Goal: Transaction & Acquisition: Purchase product/service

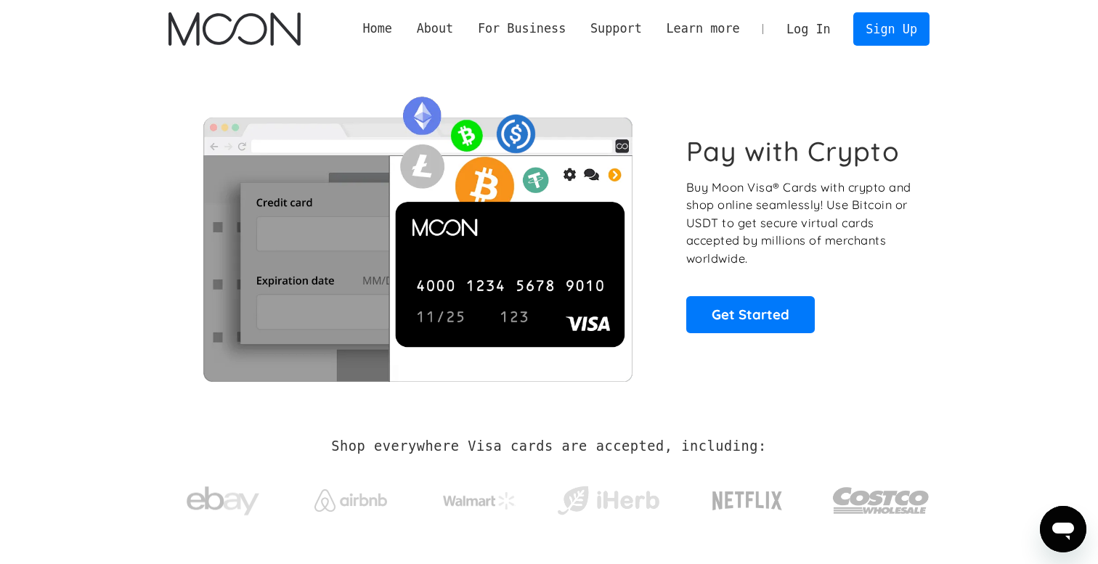
click at [801, 33] on link "Log In" at bounding box center [808, 29] width 68 height 32
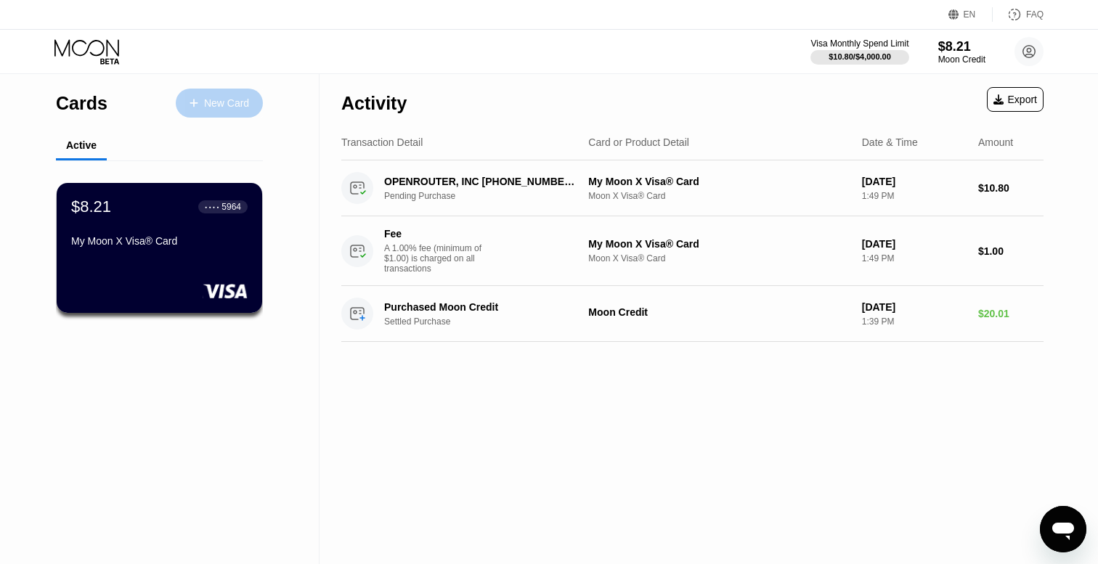
click at [222, 107] on div "New Card" at bounding box center [226, 103] width 45 height 12
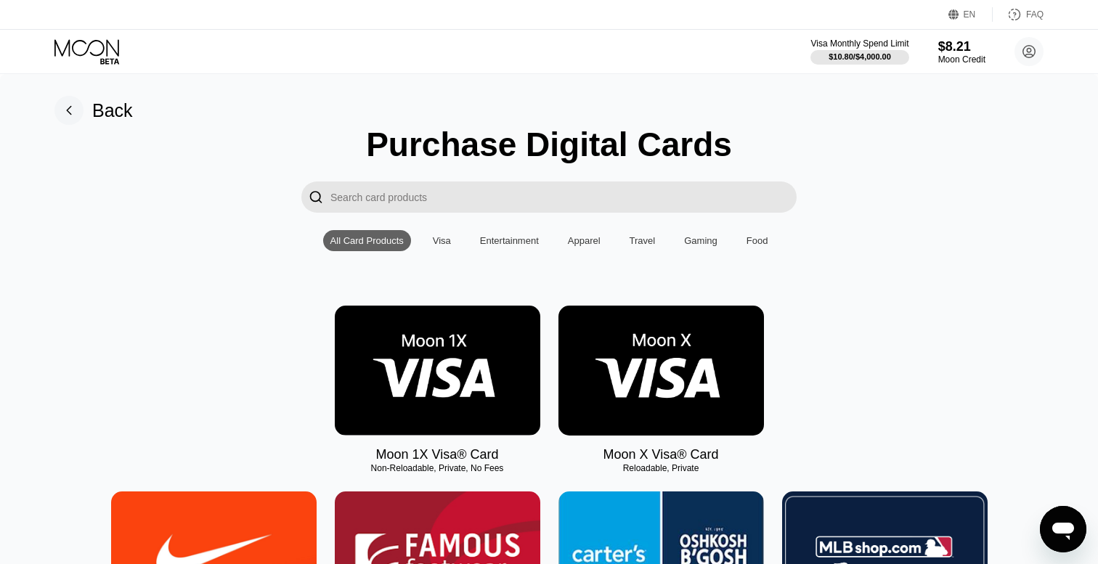
click at [396, 466] on div "Non-Reloadable, Private, No Fees" at bounding box center [438, 469] width 206 height 10
drag, startPoint x: 396, startPoint y: 466, endPoint x: 448, endPoint y: 468, distance: 52.4
click at [449, 468] on div "Non-Reloadable, Private, No Fees" at bounding box center [438, 469] width 206 height 10
click at [636, 371] on img at bounding box center [662, 371] width 206 height 130
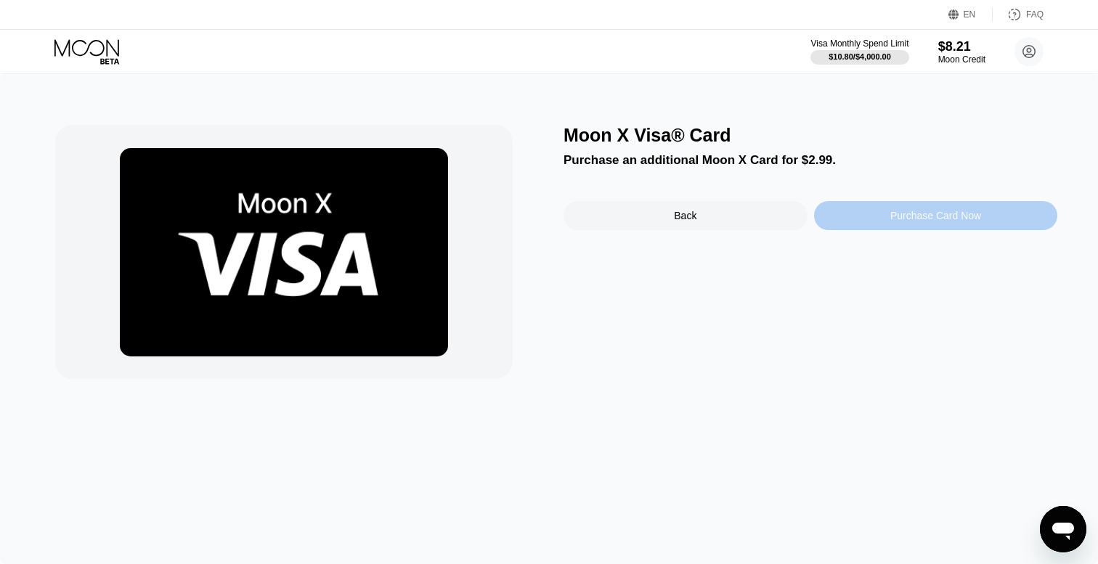
click at [911, 221] on div "Purchase Card Now" at bounding box center [936, 216] width 91 height 12
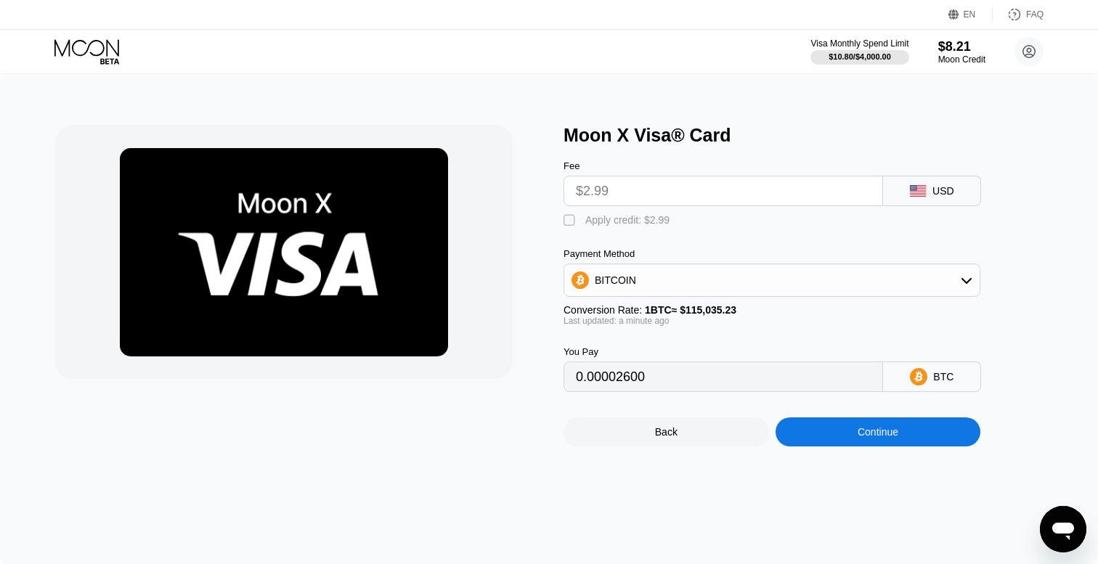
click at [657, 193] on input "$2.99" at bounding box center [723, 191] width 295 height 29
click at [659, 193] on input "$2.99" at bounding box center [723, 191] width 295 height 29
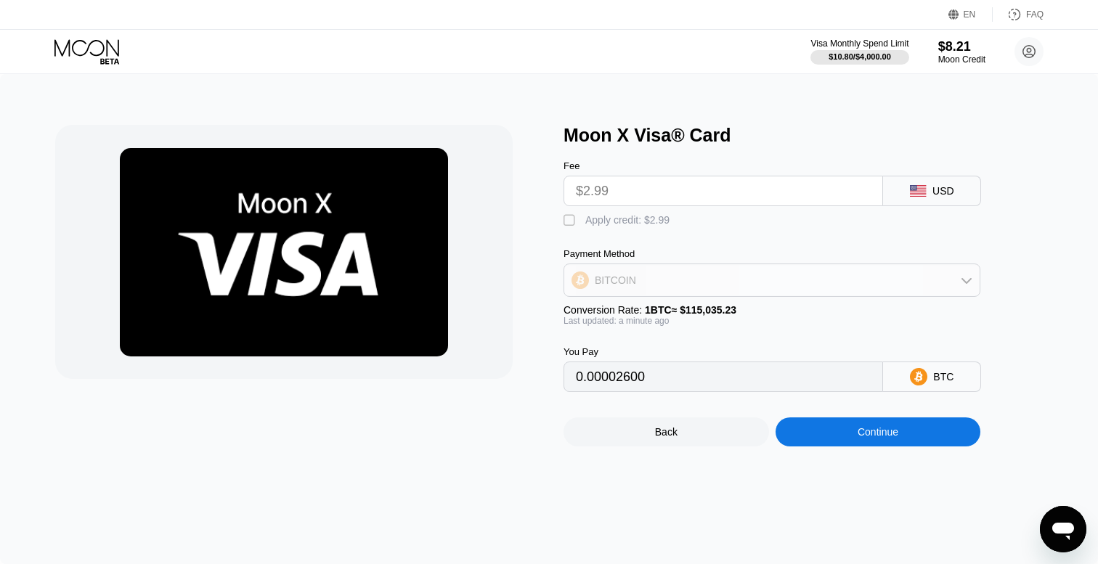
click at [721, 288] on div "BITCOIN" at bounding box center [772, 280] width 416 height 29
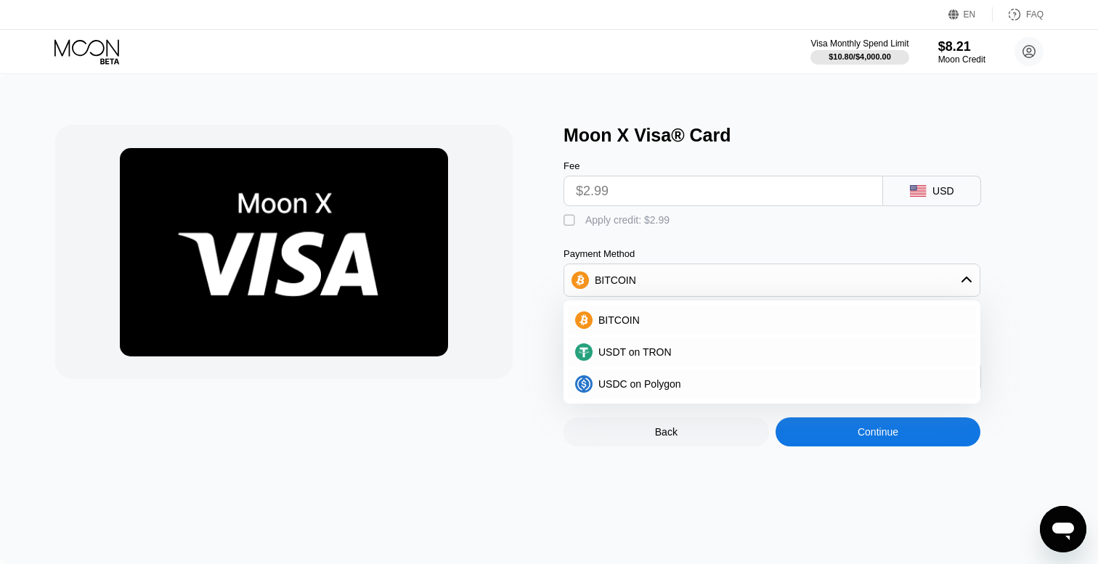
click at [742, 235] on div "Fee $2.99 USD  Apply credit: $2.99 Payment Method BITCOIN BITCOIN USDT on TRON…" at bounding box center [796, 269] width 465 height 246
click at [569, 222] on div "" at bounding box center [571, 221] width 15 height 15
click at [626, 224] on div "Apply credit: $2.99" at bounding box center [628, 220] width 84 height 12
type input "0.00002600"
click at [665, 437] on div "Back" at bounding box center [666, 432] width 23 height 12
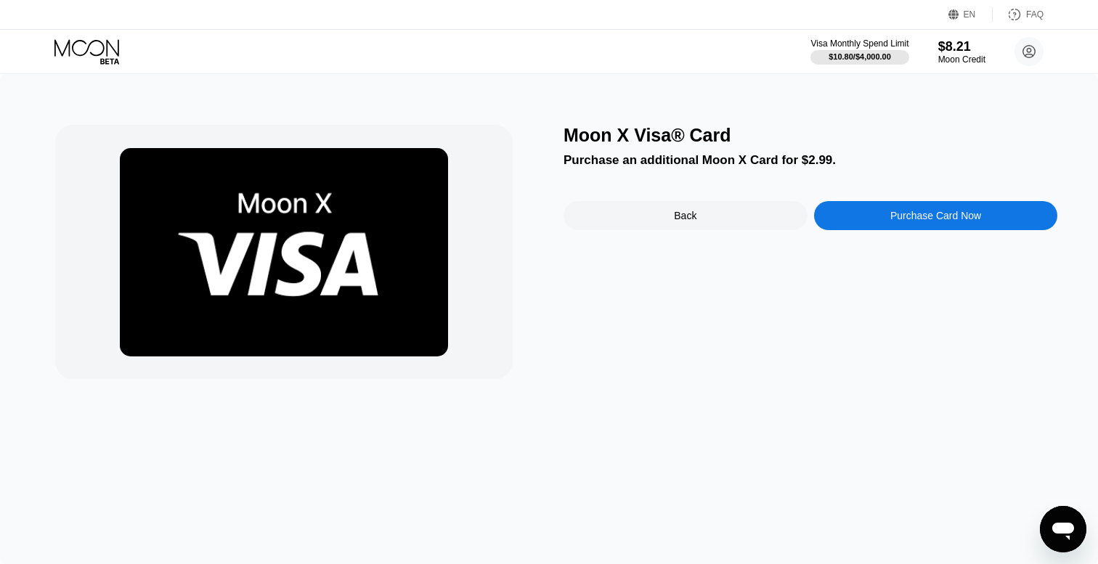
click at [676, 216] on div "Back" at bounding box center [685, 216] width 23 height 12
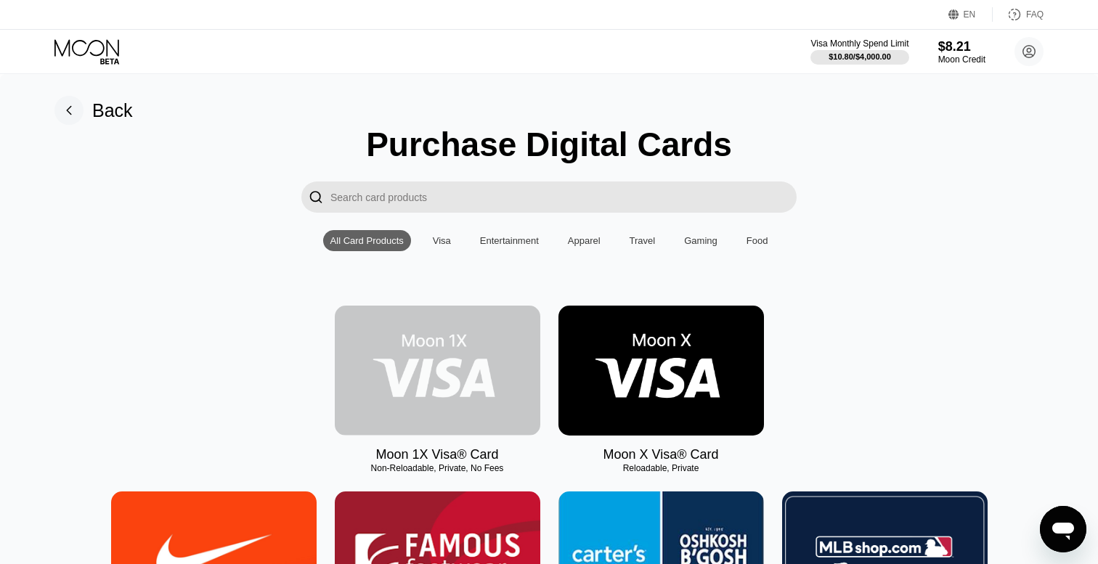
click at [397, 371] on img at bounding box center [438, 371] width 206 height 130
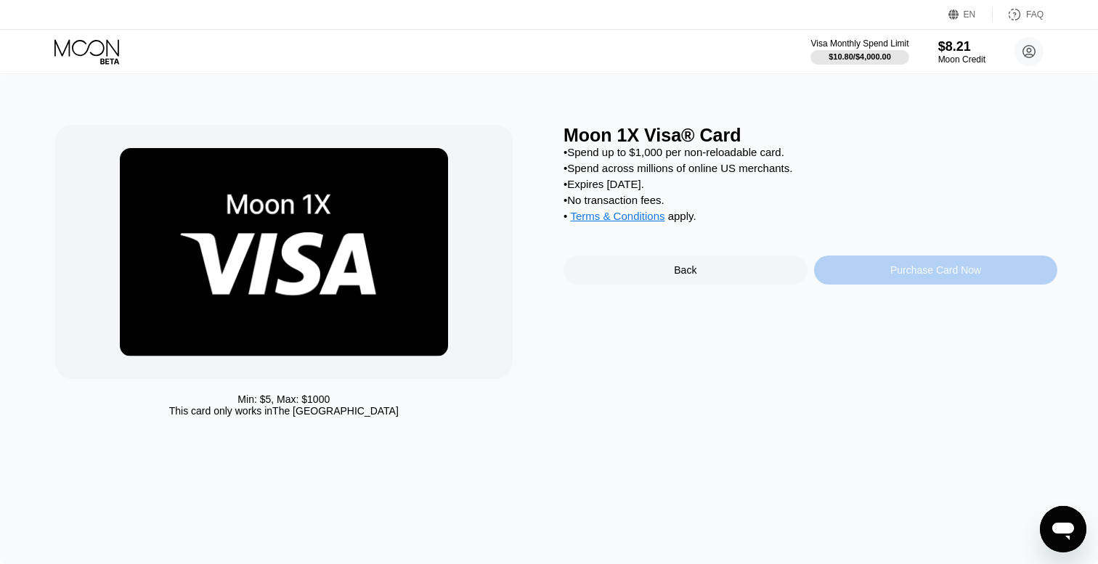
click at [931, 270] on div "Purchase Card Now" at bounding box center [936, 270] width 91 height 12
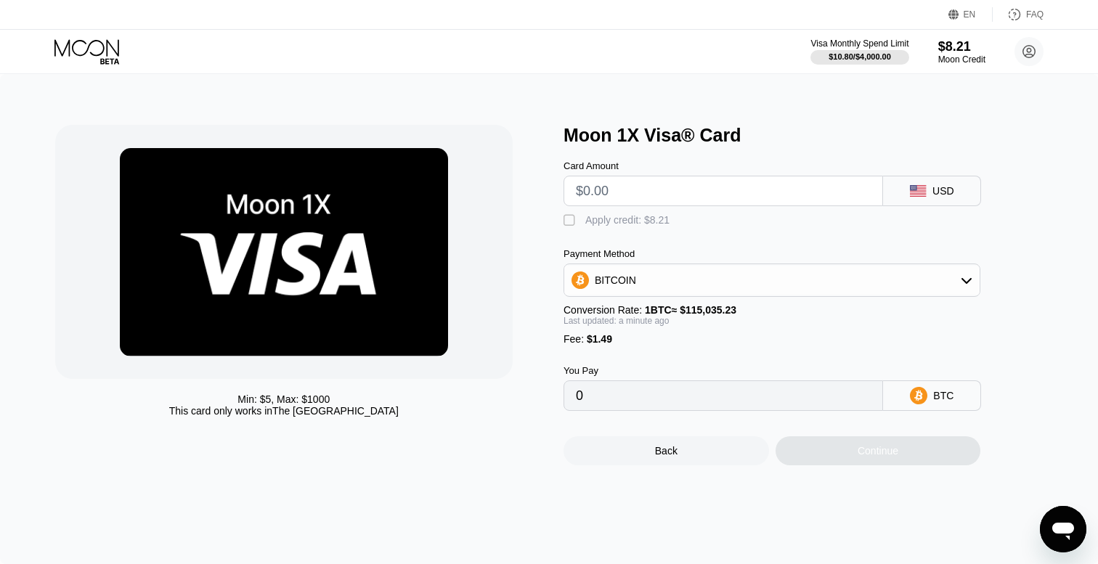
click at [670, 197] on input "text" at bounding box center [723, 191] width 295 height 29
type input "$1"
type input "0.00002165"
type input "$15"
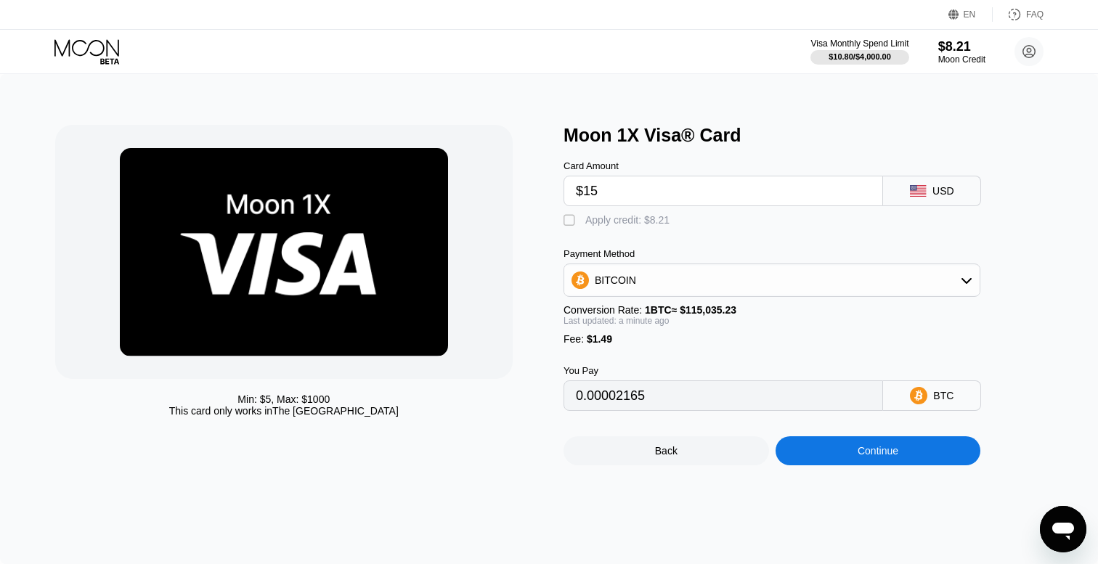
type input "0.00014335"
type input "$159"
type input "0.00139514"
type input "$15"
type input "0.00014335"
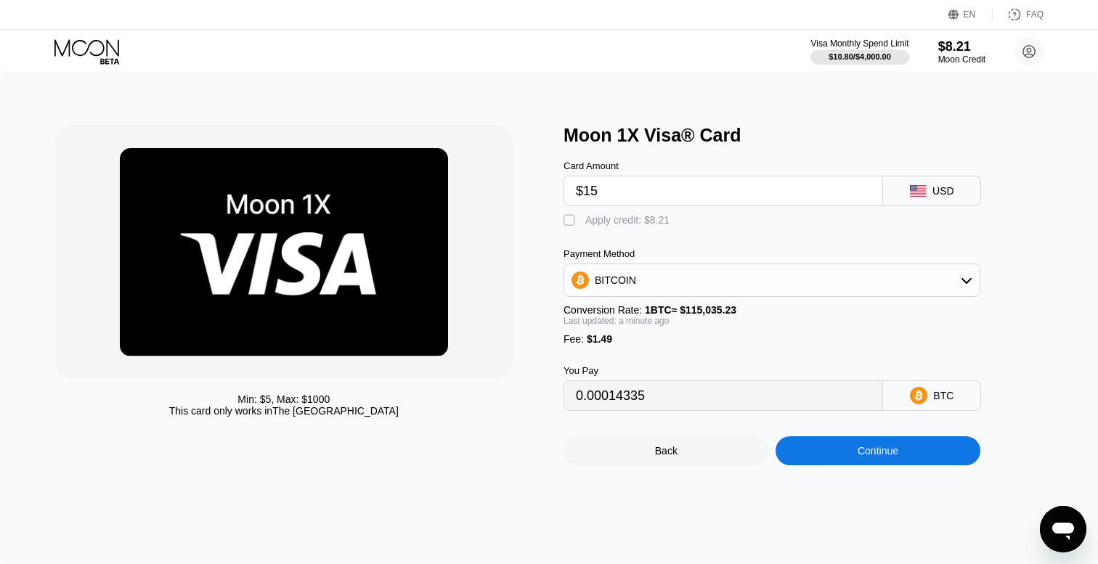
type input "$159"
type input "0.00139514"
type input "$15"
type input "0.00014335"
type input "$150"
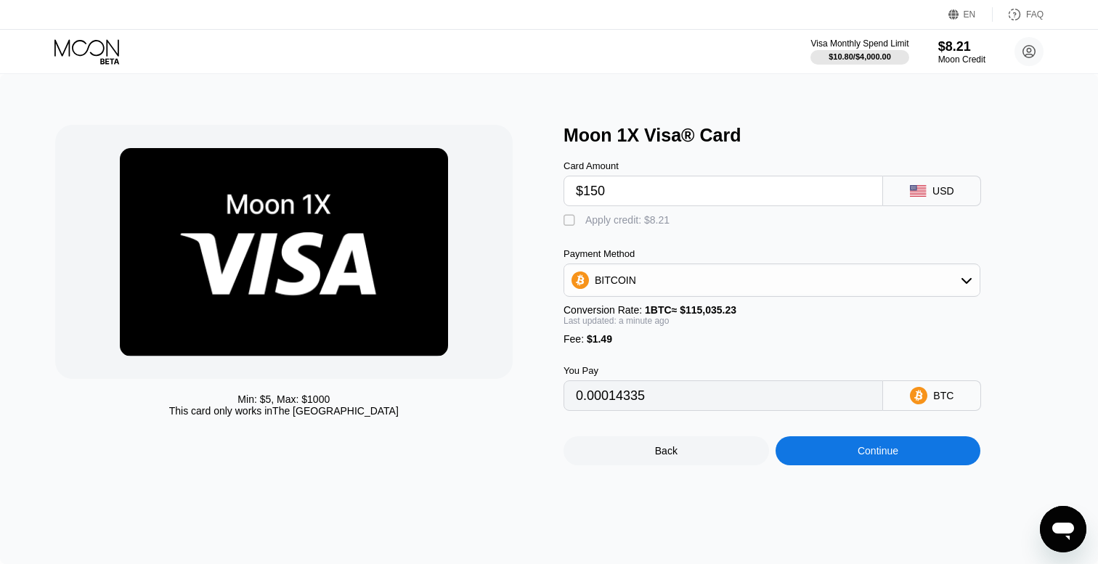
type input "0.00131691"
type input "$150"
click at [691, 277] on div "BITCOIN" at bounding box center [772, 280] width 416 height 29
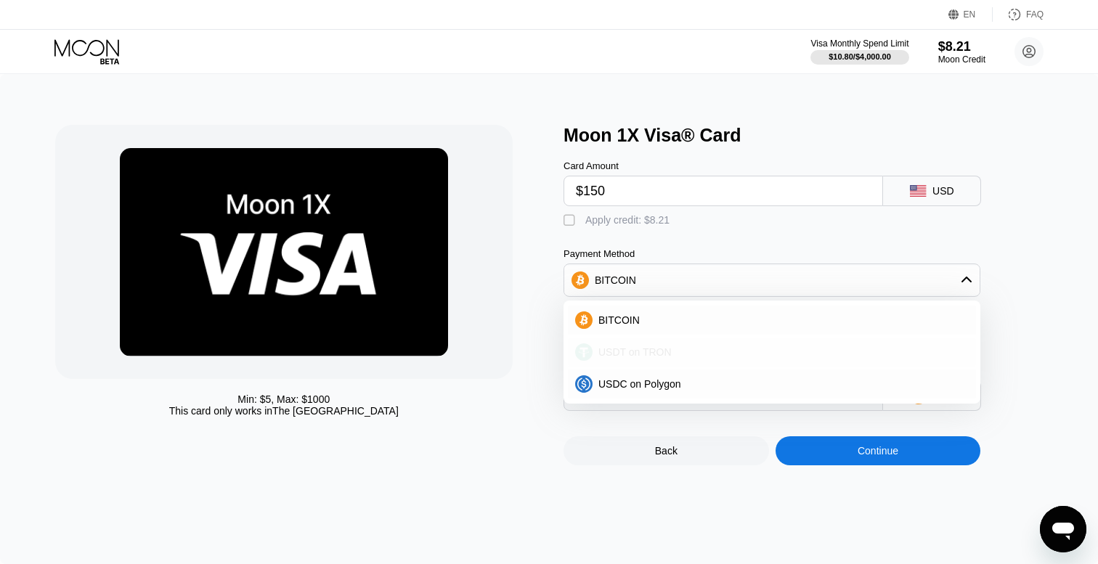
click at [683, 352] on div "USDT on TRON" at bounding box center [781, 353] width 376 height 12
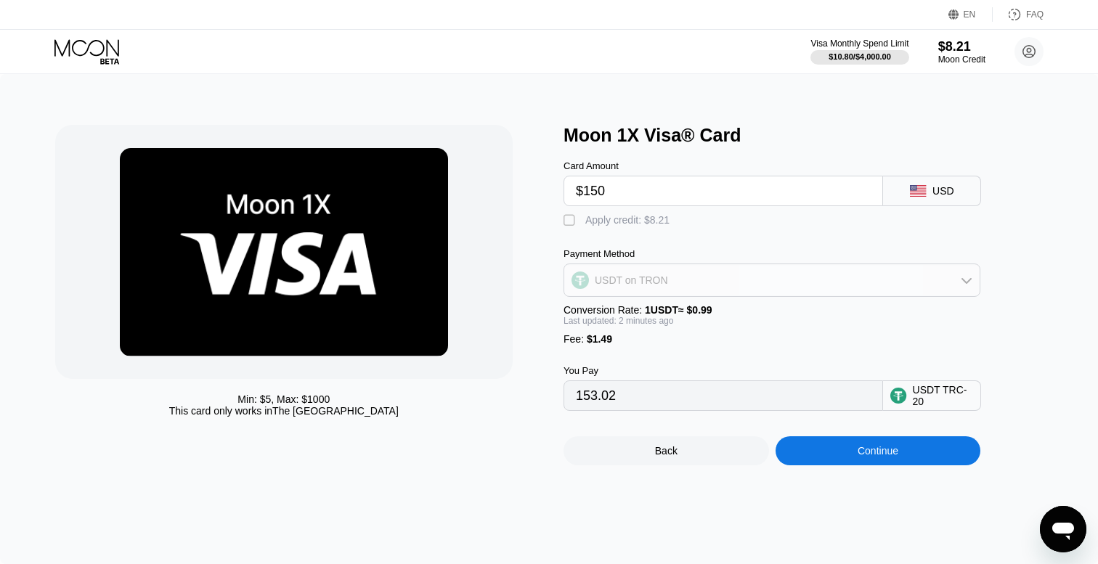
click at [699, 267] on div "USDT on TRON" at bounding box center [772, 280] width 416 height 29
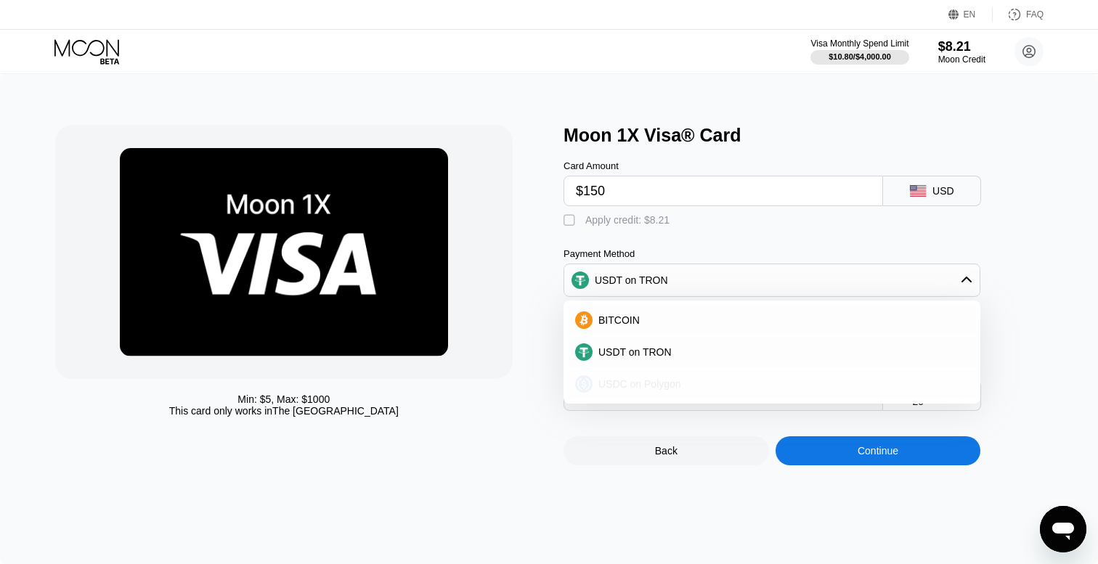
click at [692, 385] on div "USDC on Polygon" at bounding box center [781, 385] width 376 height 12
type input "151.49000000"
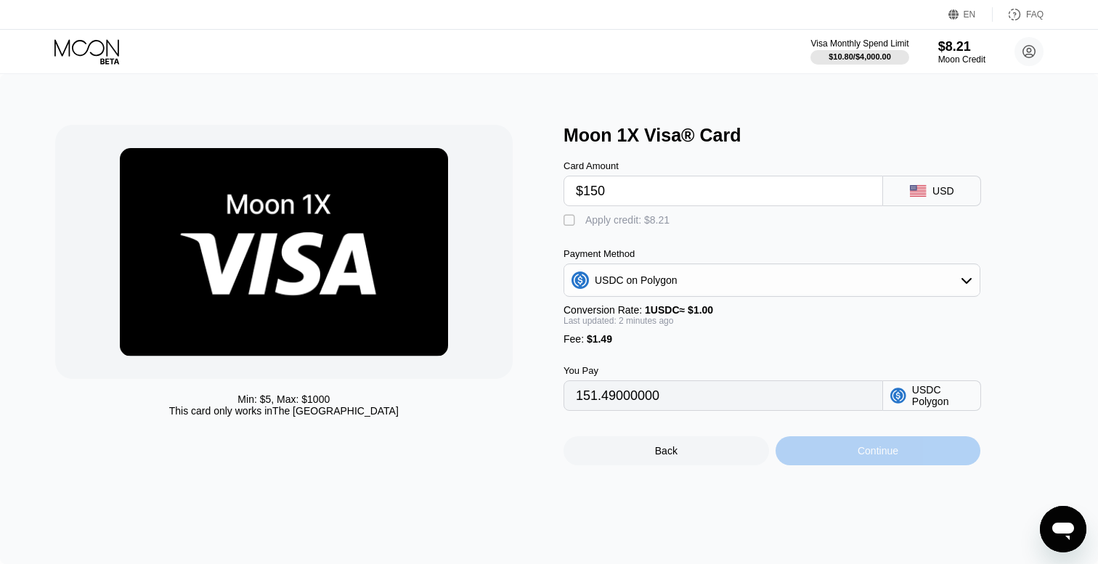
click at [830, 446] on div "Continue" at bounding box center [879, 451] width 206 height 29
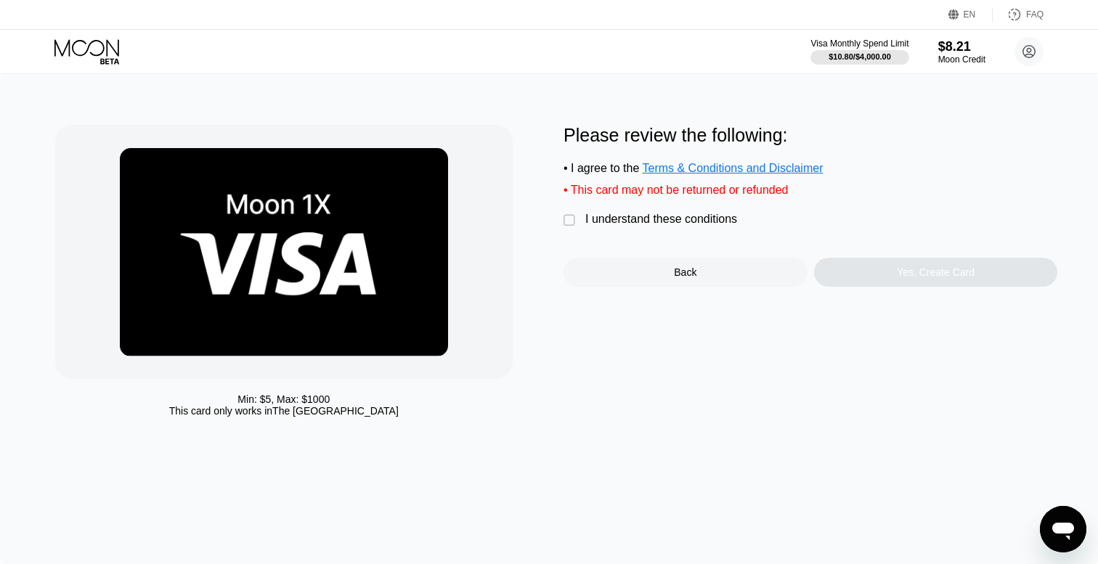
click at [604, 225] on div "I understand these conditions" at bounding box center [662, 219] width 152 height 13
click at [948, 278] on div "Yes, Create Card" at bounding box center [936, 273] width 78 height 12
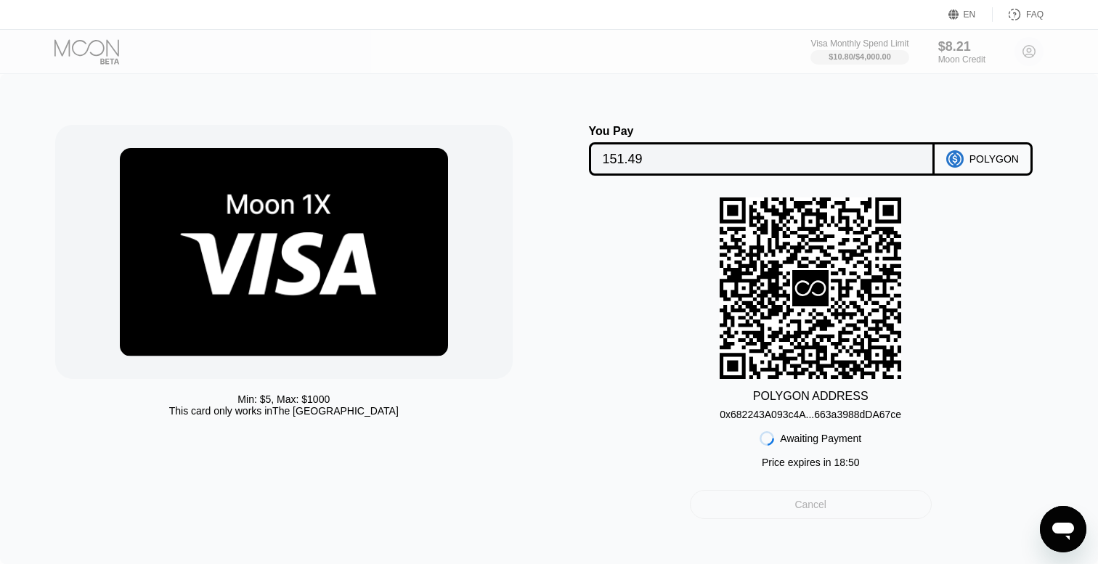
click at [796, 515] on div "Cancel" at bounding box center [811, 504] width 242 height 29
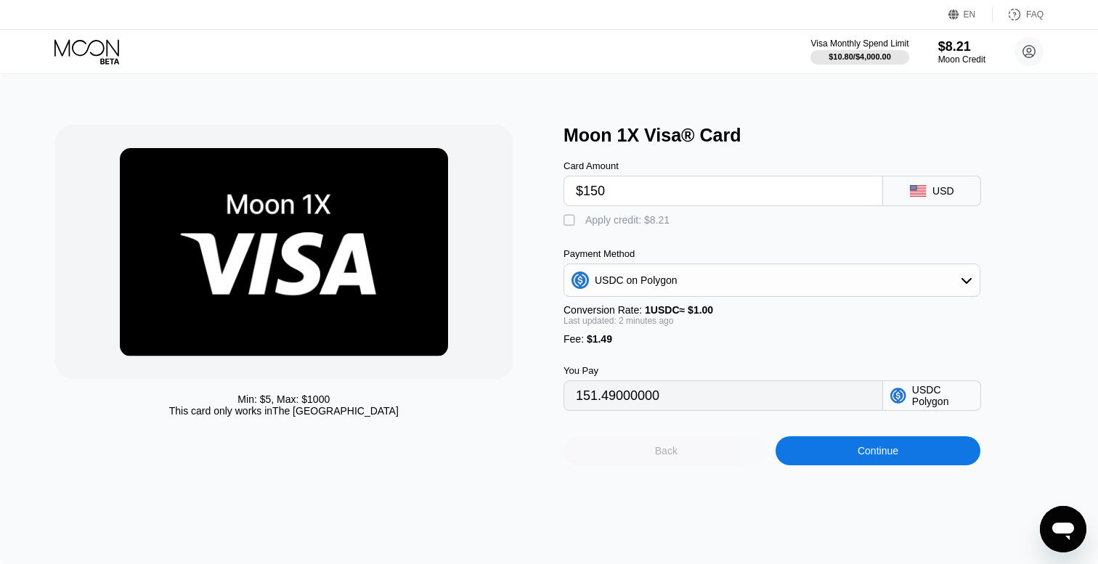
click at [699, 453] on div "Back" at bounding box center [667, 451] width 206 height 29
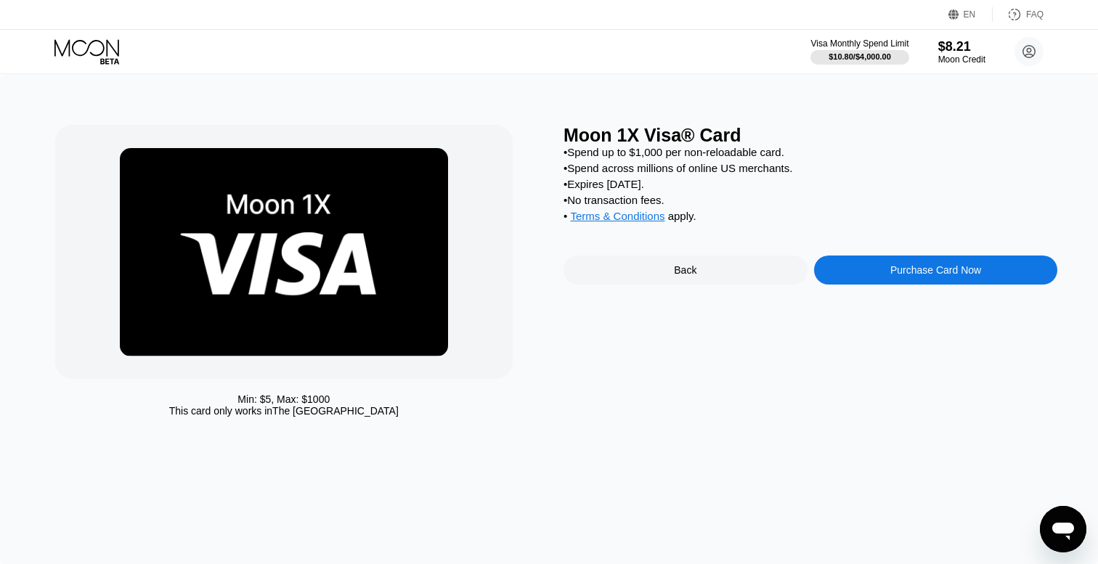
click at [679, 275] on div "Back" at bounding box center [685, 270] width 23 height 12
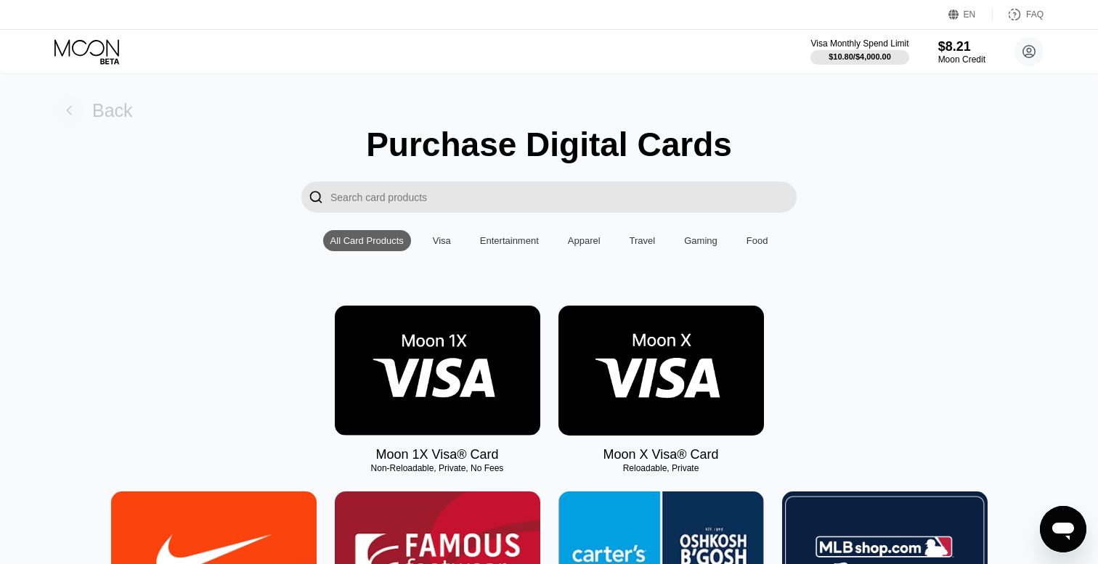
click at [72, 112] on rect at bounding box center [68, 110] width 29 height 29
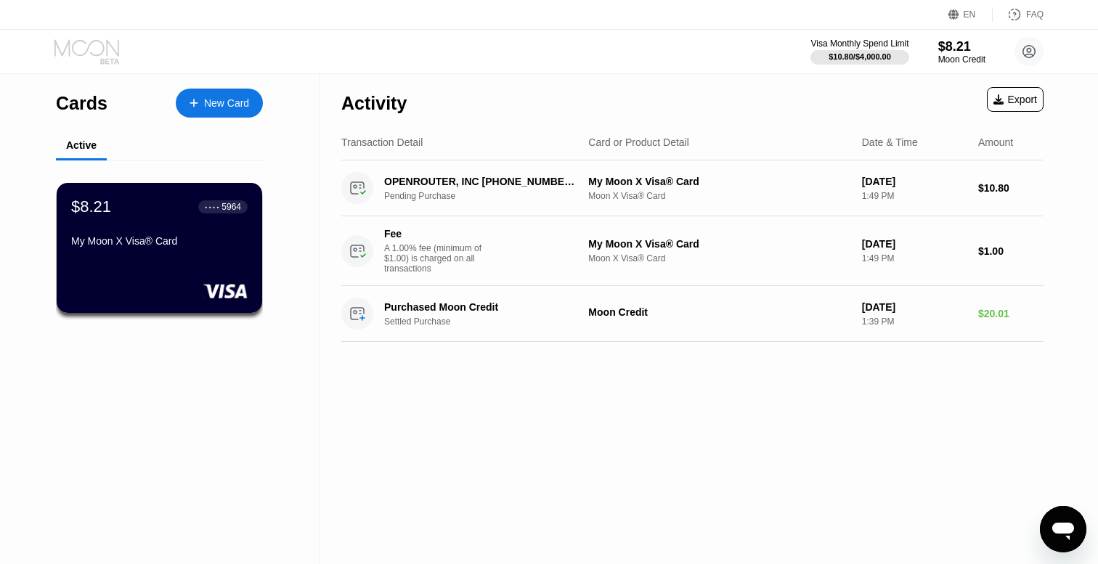
click at [89, 52] on icon at bounding box center [88, 51] width 68 height 25
